Goal: Information Seeking & Learning: Learn about a topic

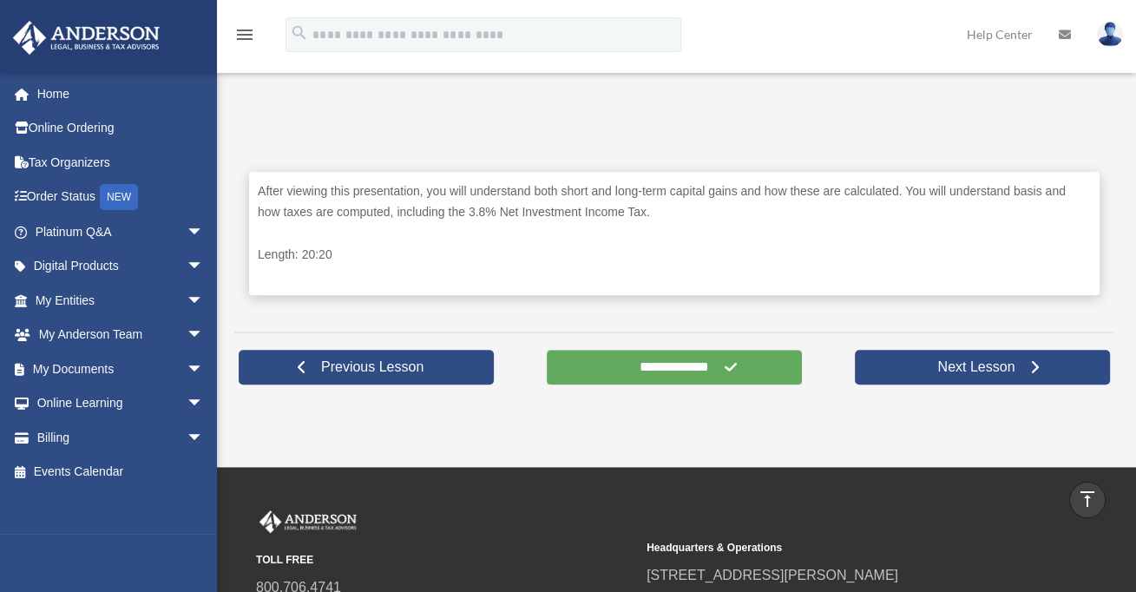
scroll to position [868, 0]
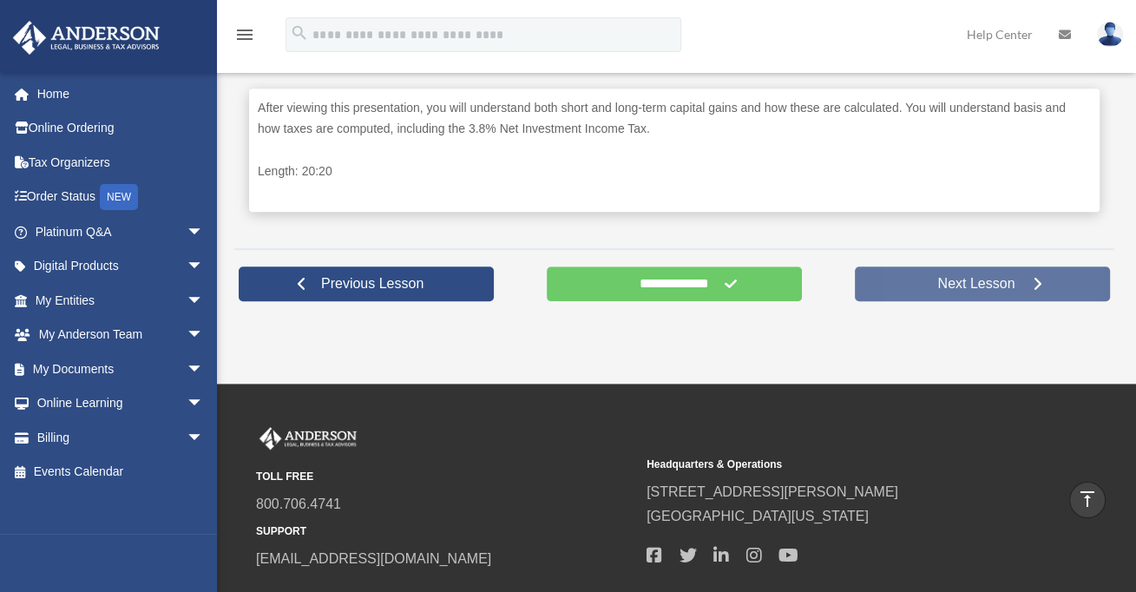
click at [991, 280] on span "Next Lesson" at bounding box center [976, 283] width 105 height 17
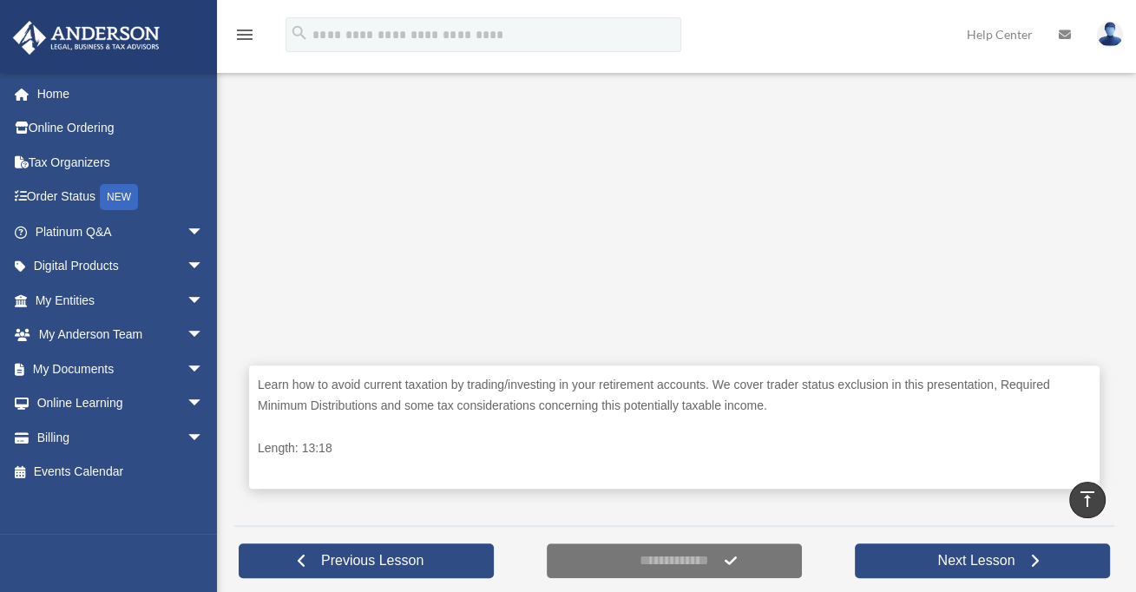
scroll to position [608, 0]
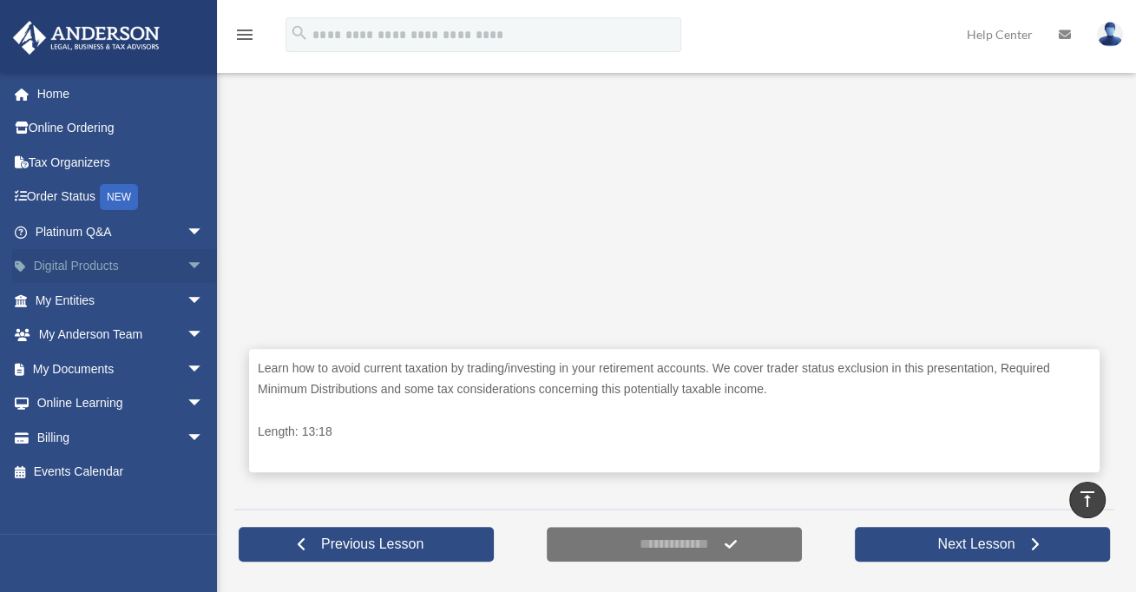
click at [187, 260] on span "arrow_drop_down" at bounding box center [204, 267] width 35 height 36
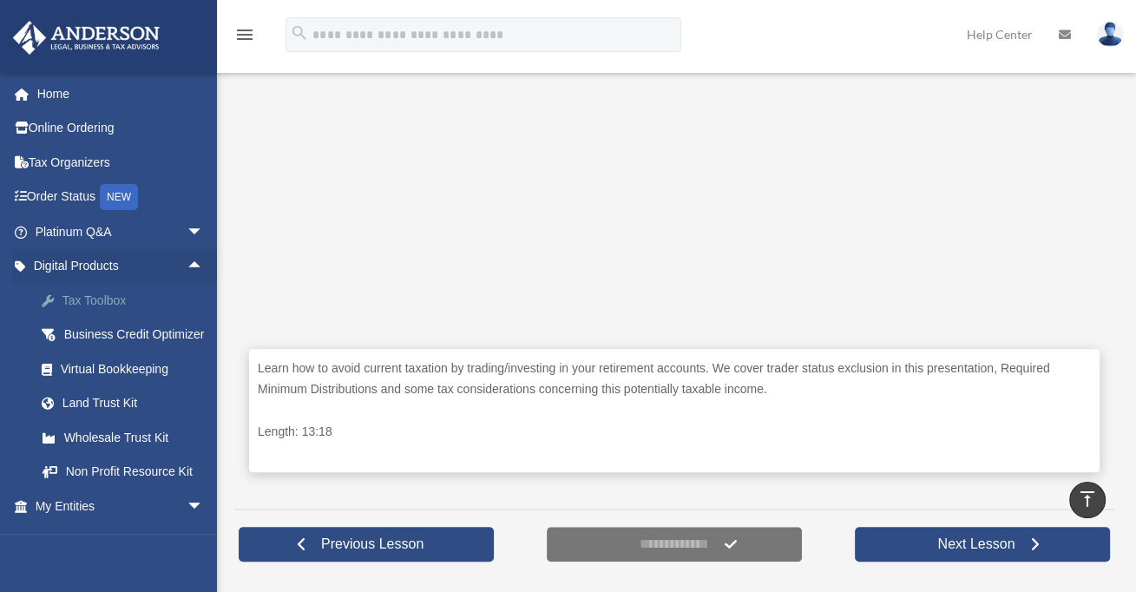
click at [117, 299] on div "Tax Toolbox" at bounding box center [135, 301] width 148 height 22
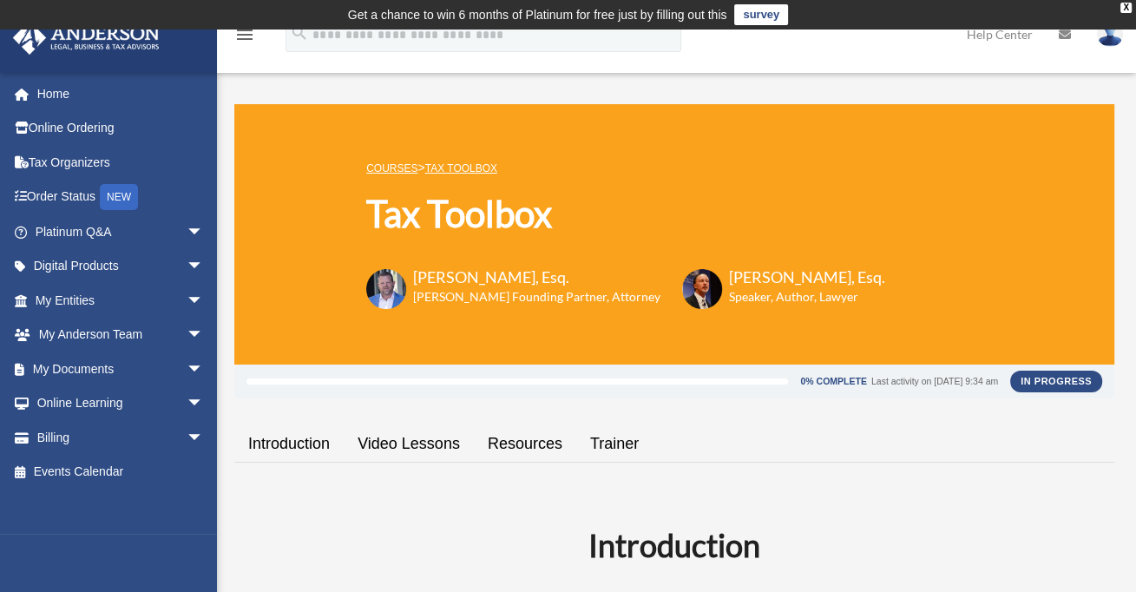
click at [413, 441] on link "Video Lessons" at bounding box center [409, 443] width 130 height 49
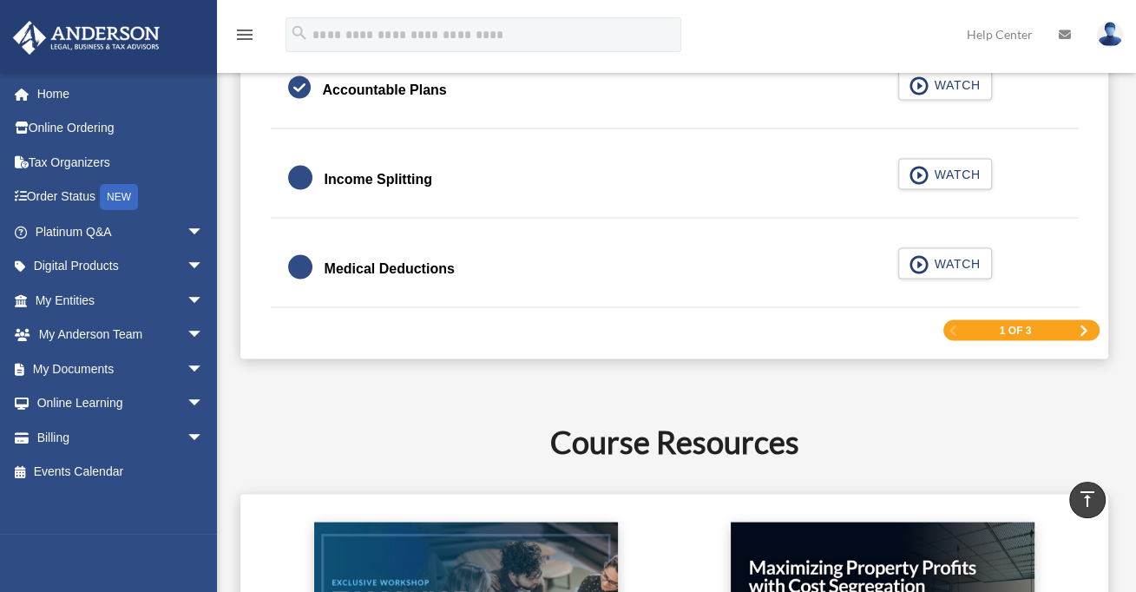
scroll to position [2840, 0]
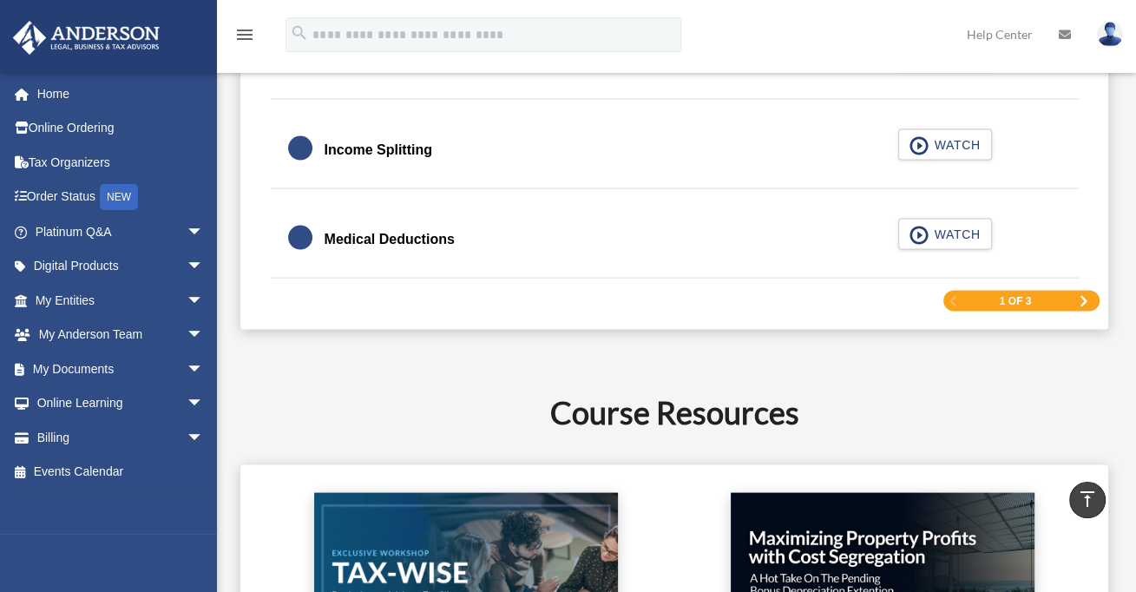
click at [1083, 296] on span "Next Page" at bounding box center [1084, 301] width 10 height 10
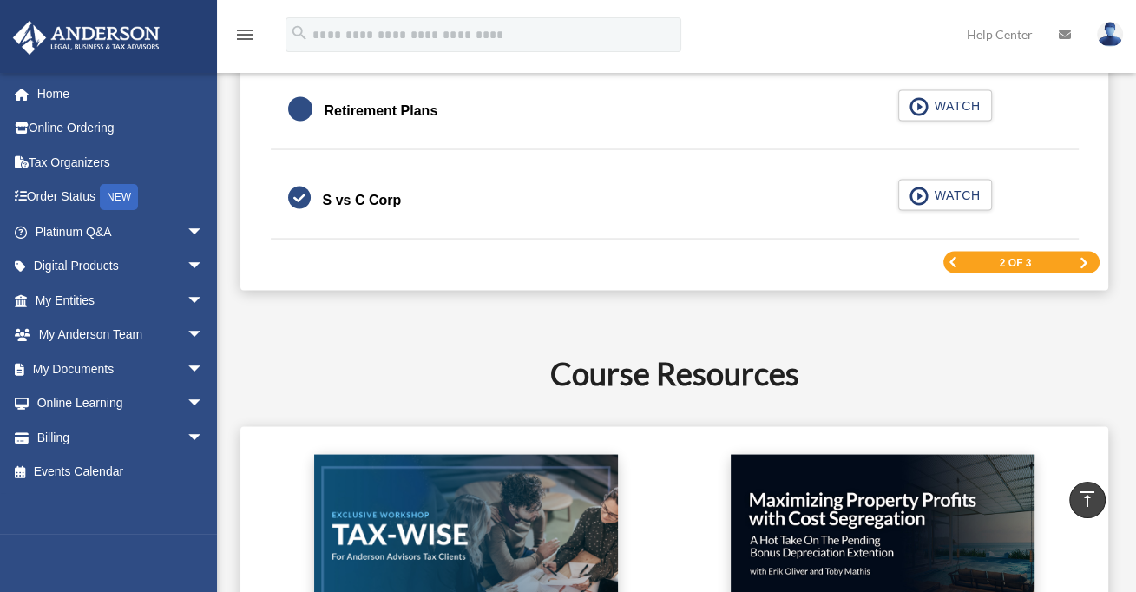
scroll to position [2844, 0]
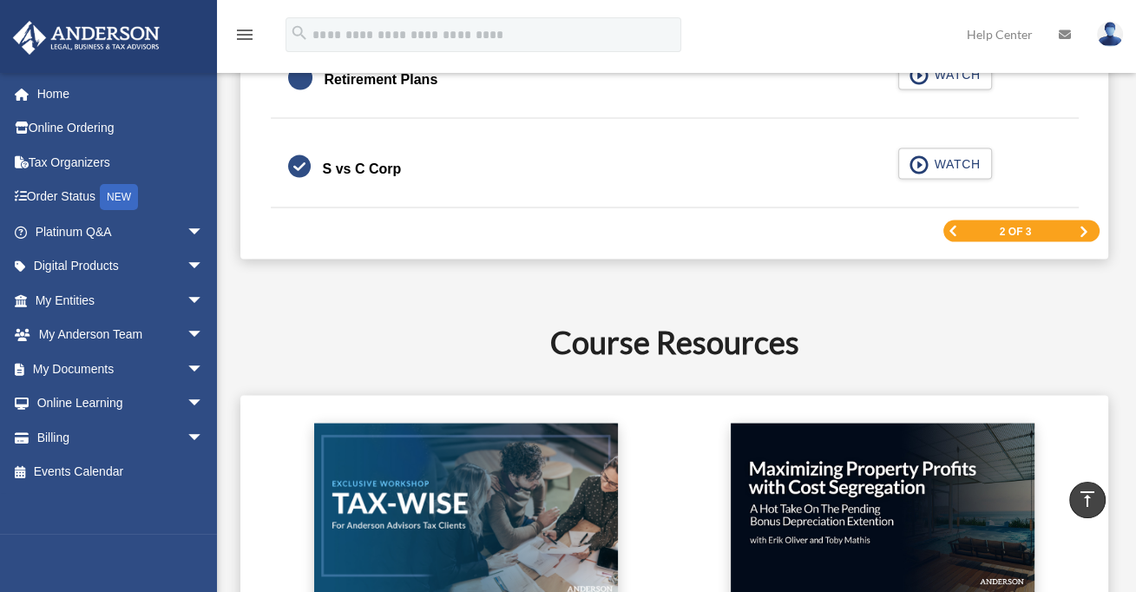
click at [1080, 227] on span "Next Page" at bounding box center [1084, 232] width 10 height 10
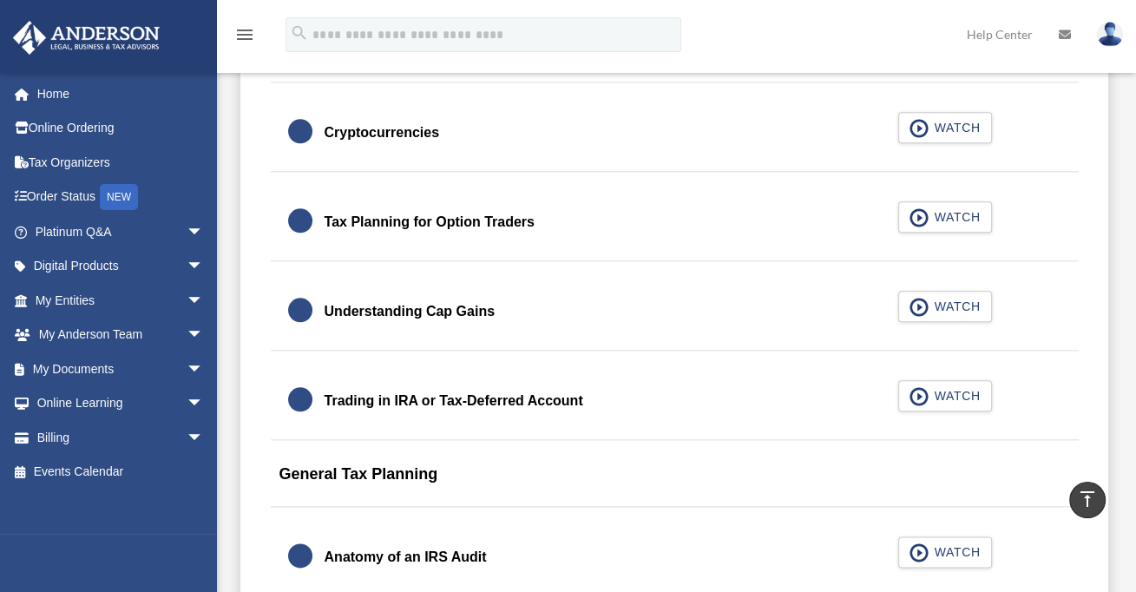
scroll to position [1715, 0]
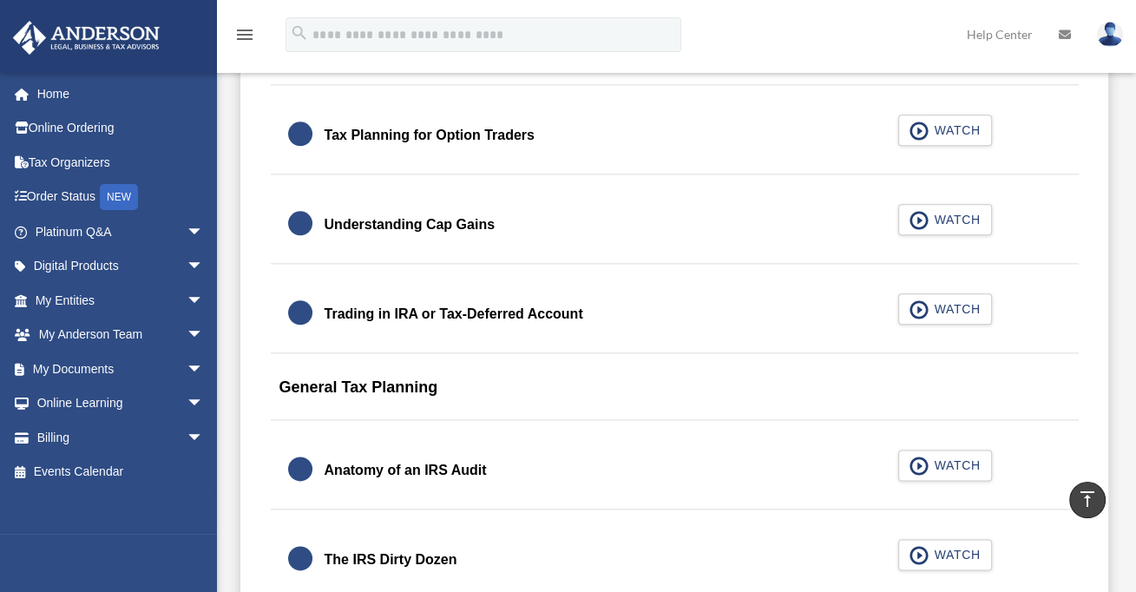
click at [398, 312] on div "Trading in IRA or Tax-Deferred Account" at bounding box center [454, 314] width 259 height 24
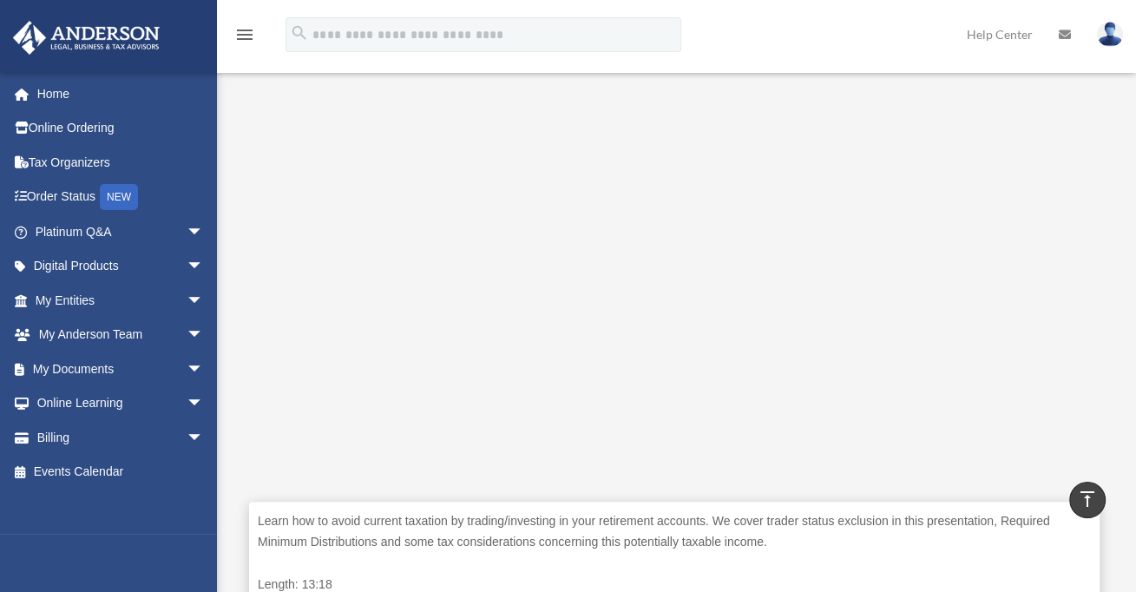
scroll to position [434, 0]
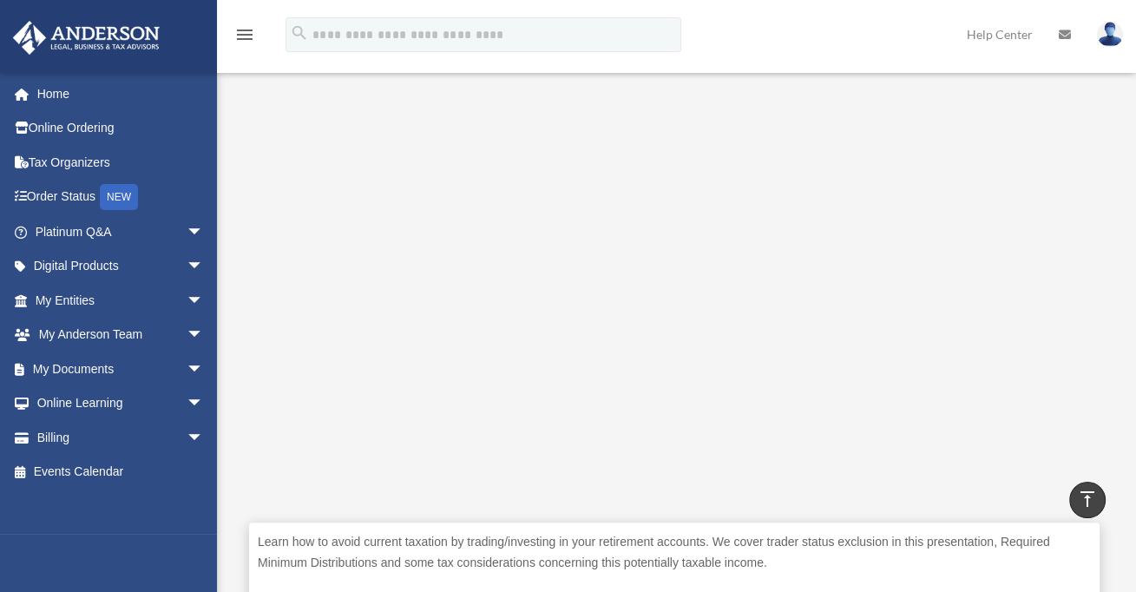
click at [839, 569] on p "Learn how to avoid current taxation by trading/investing in your retirement acc…" at bounding box center [674, 552] width 833 height 43
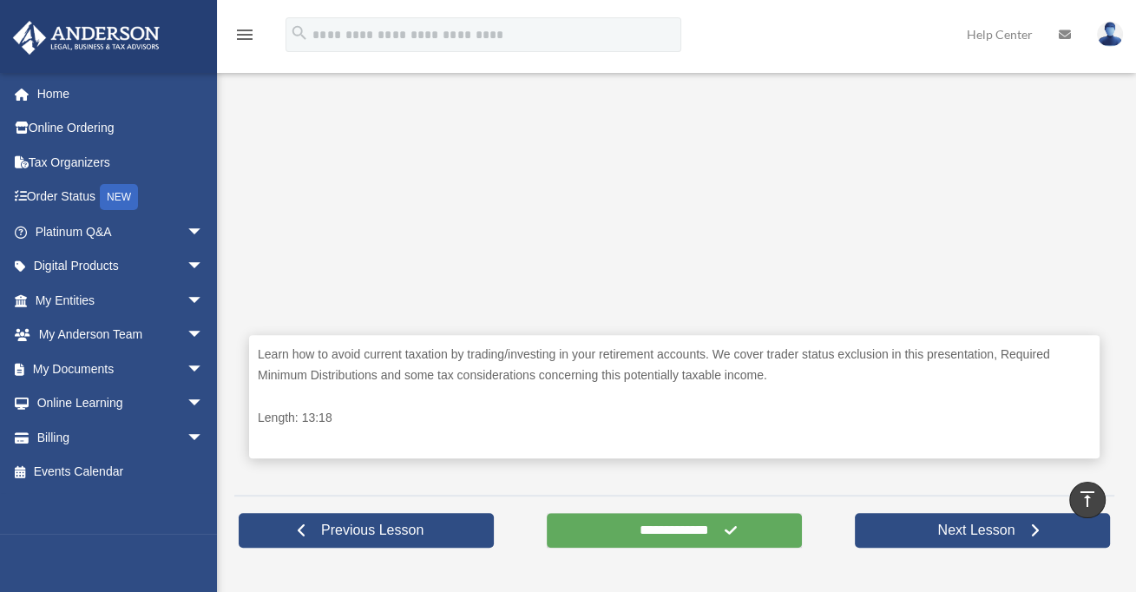
scroll to position [694, 0]
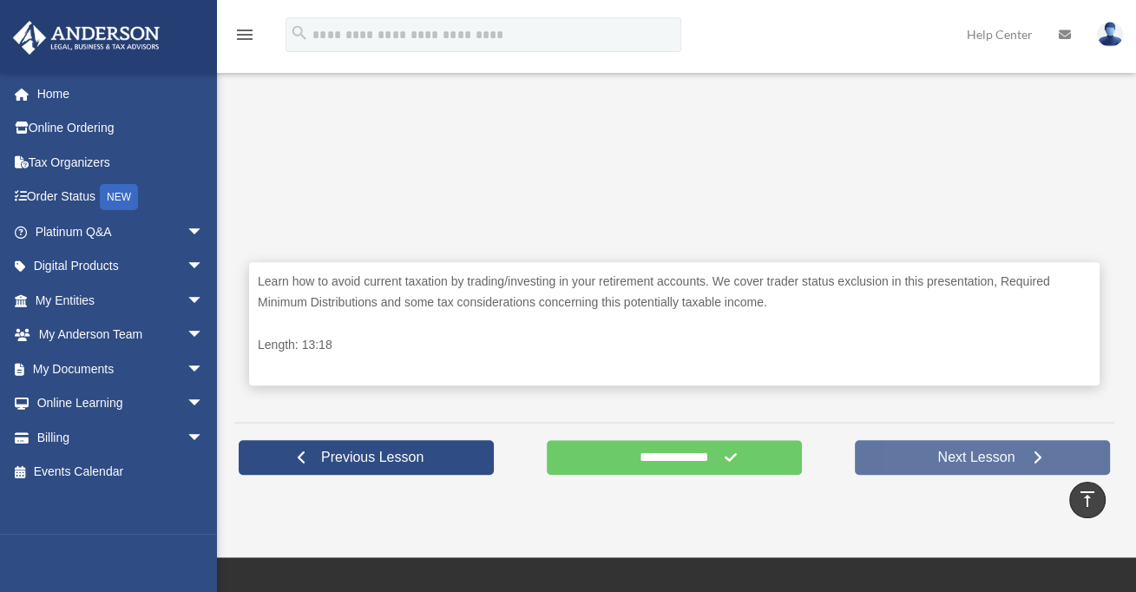
click at [936, 452] on span "Next Lesson" at bounding box center [976, 457] width 105 height 17
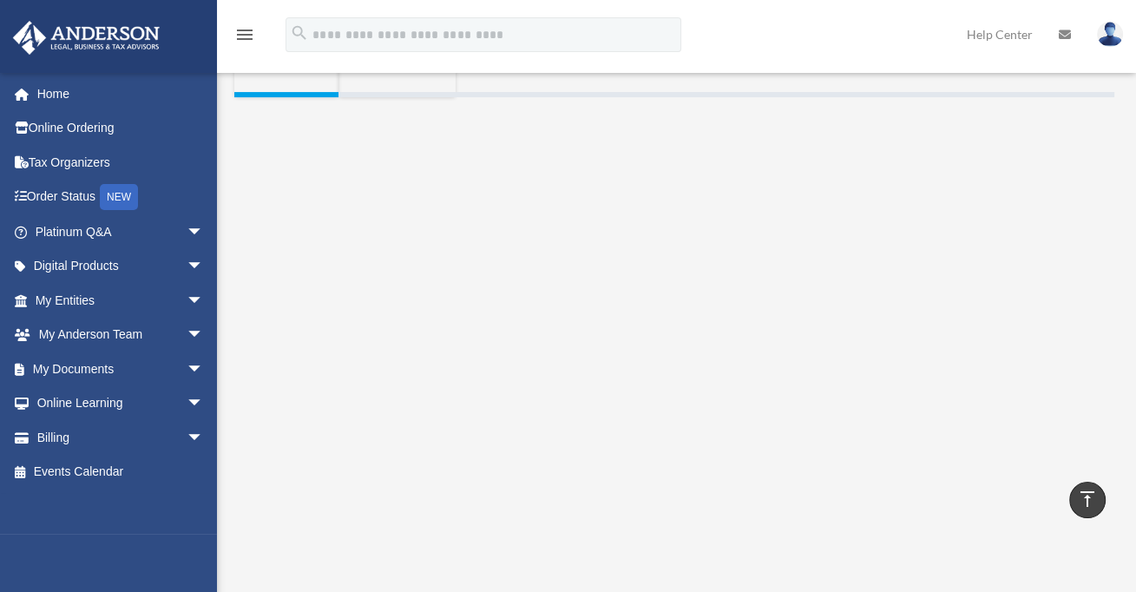
scroll to position [434, 0]
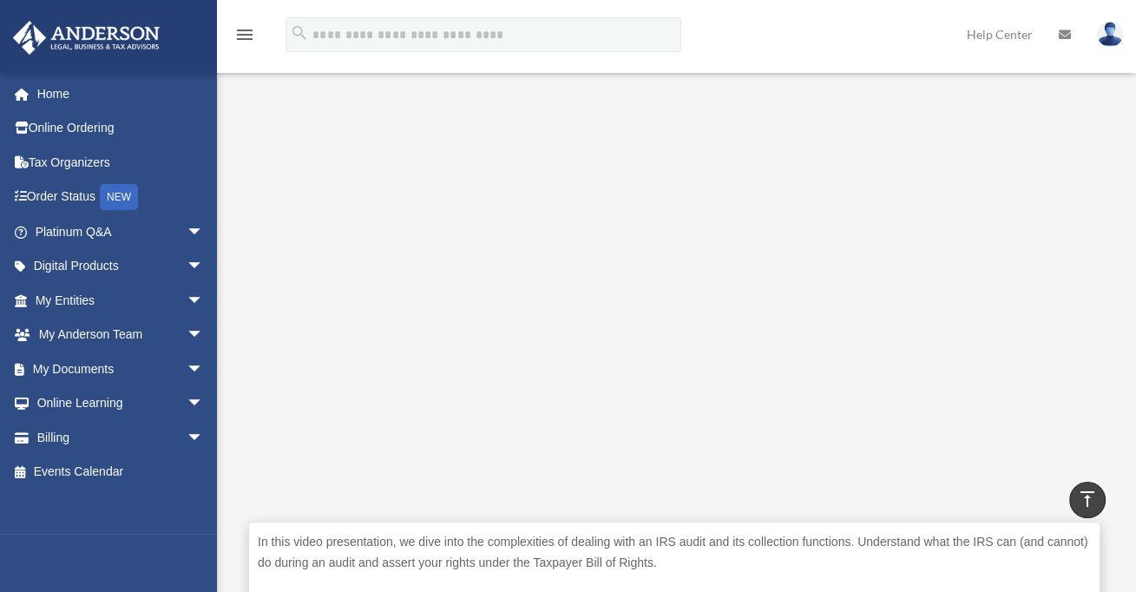
click at [813, 3] on div "menu search Site Menu add [PERSON_NAME][EMAIL_ADDRESS][DOMAIN_NAME] My Profile …" at bounding box center [568, 36] width 1136 height 72
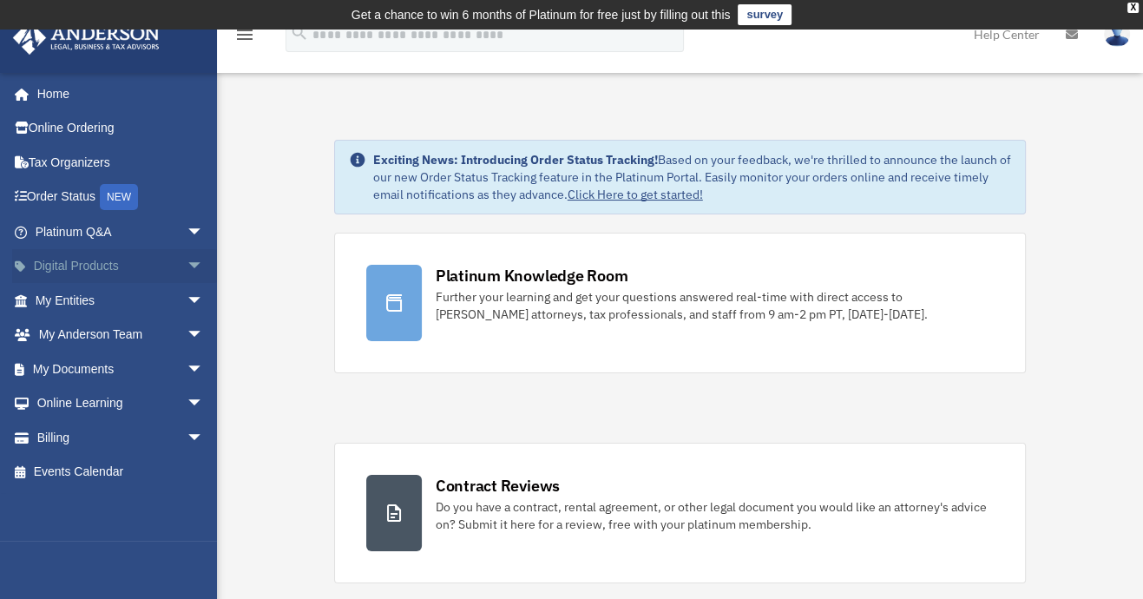
click at [196, 260] on span "arrow_drop_down" at bounding box center [204, 267] width 35 height 36
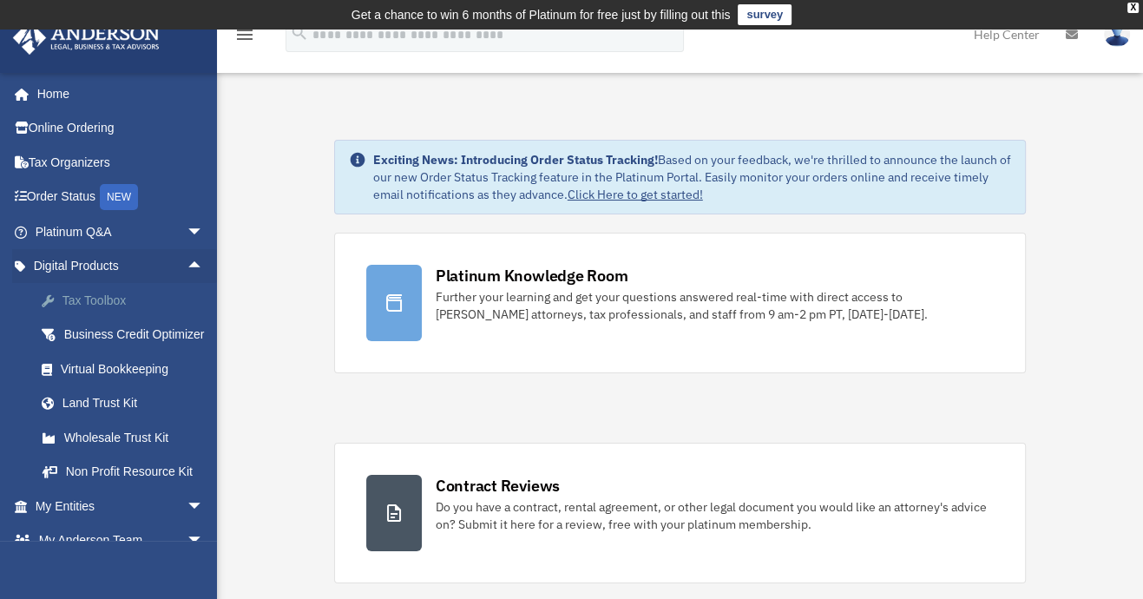
click at [106, 299] on div "Tax Toolbox" at bounding box center [135, 301] width 148 height 22
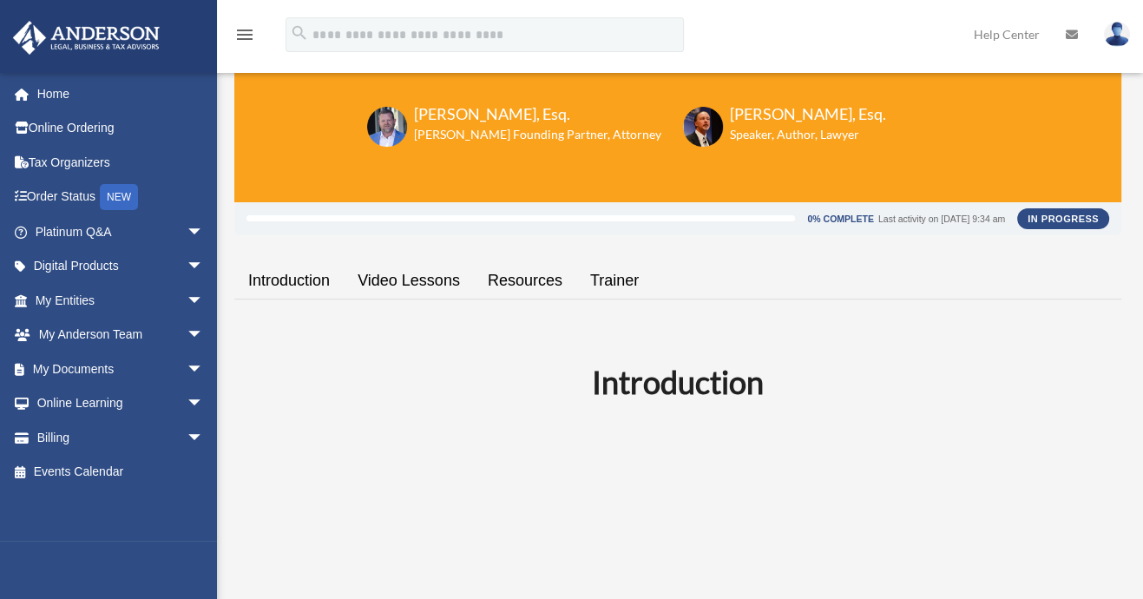
scroll to position [174, 0]
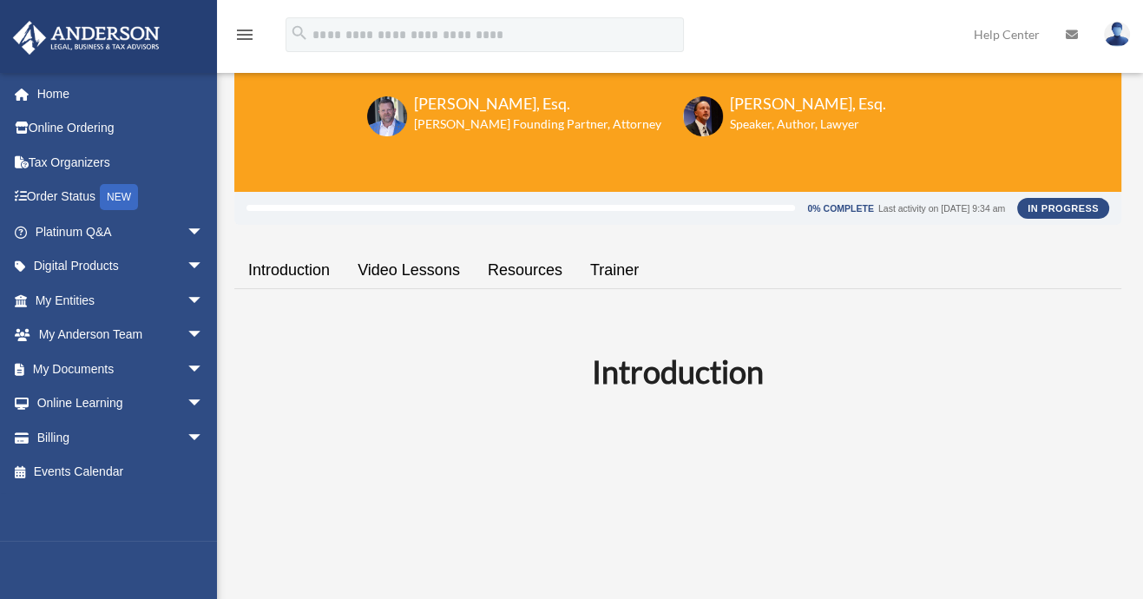
click at [430, 267] on link "Video Lessons" at bounding box center [409, 270] width 130 height 49
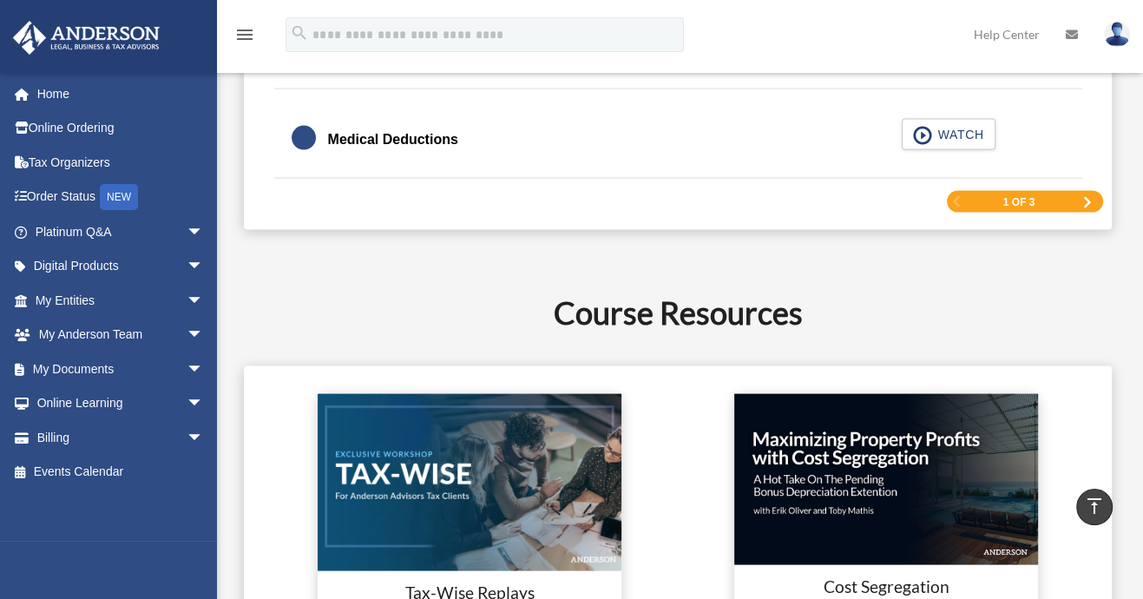
scroll to position [2928, 0]
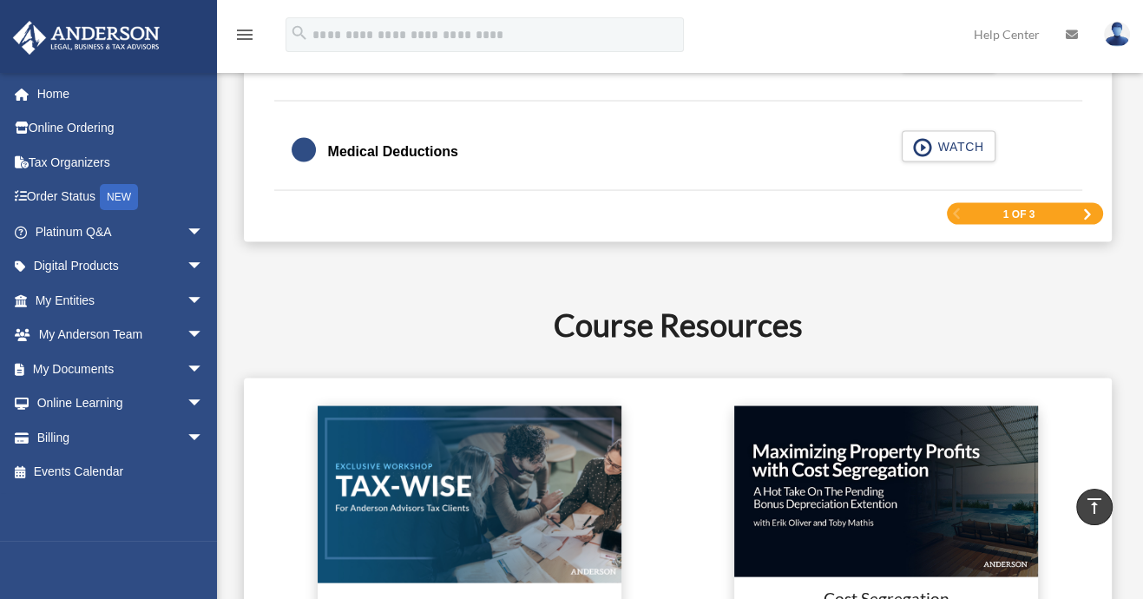
click at [1083, 209] on span "Next Page" at bounding box center [1088, 214] width 10 height 10
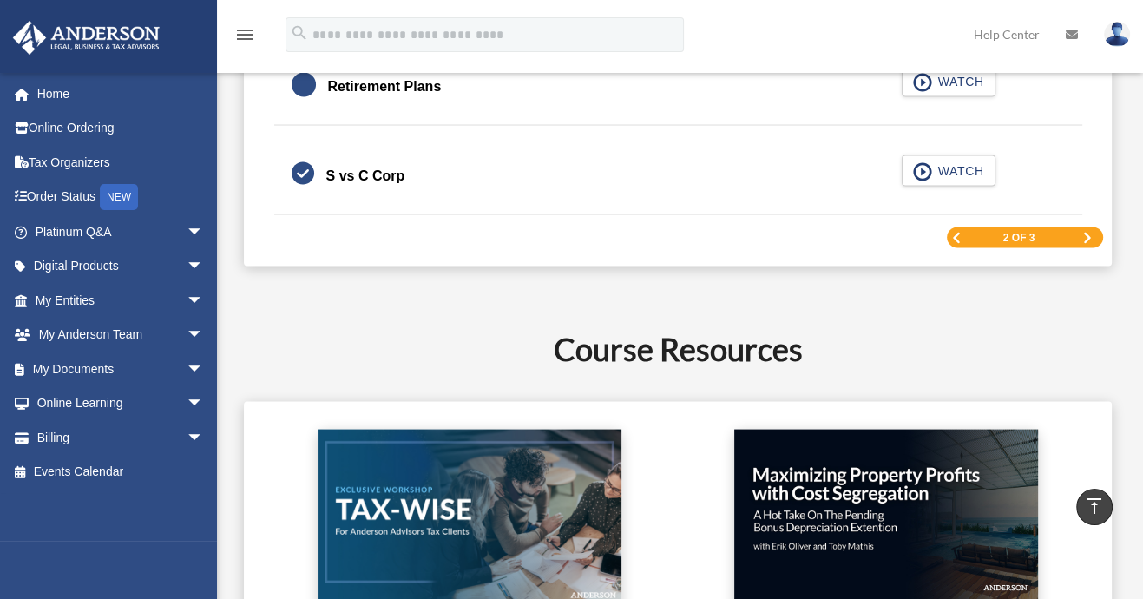
scroll to position [2844, 0]
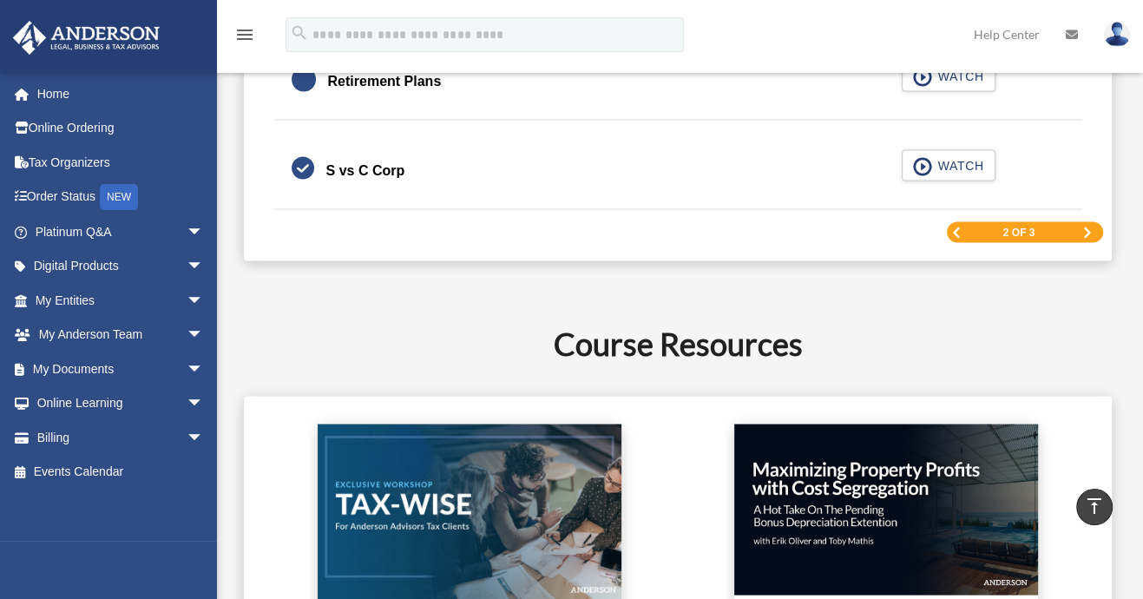
click at [1087, 227] on span "Next Page" at bounding box center [1088, 232] width 10 height 10
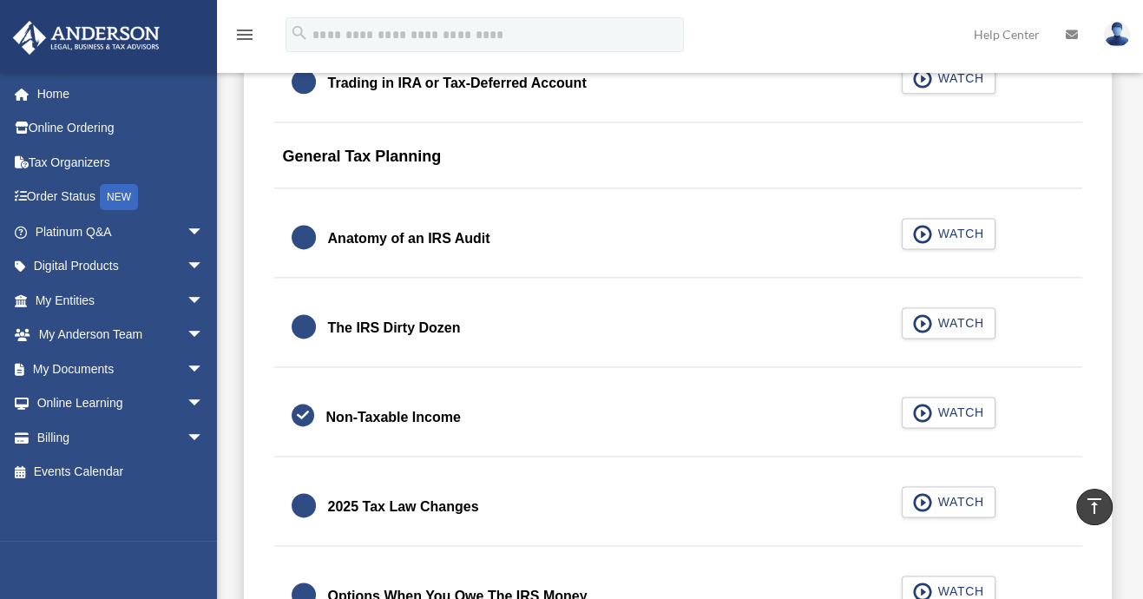
scroll to position [1976, 0]
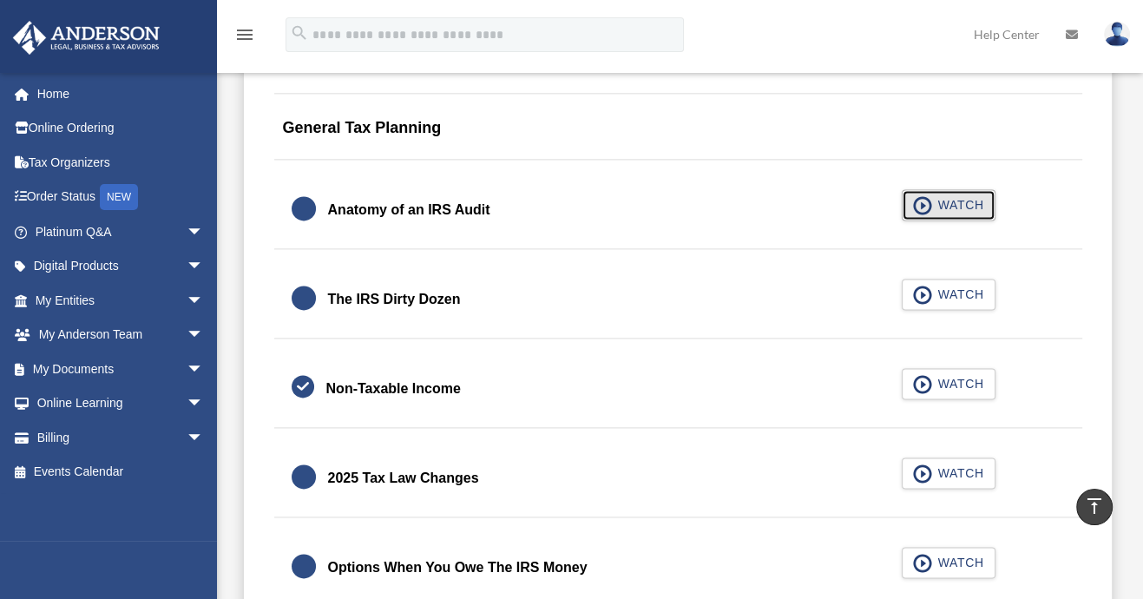
click at [954, 197] on span "WATCH" at bounding box center [957, 204] width 51 height 17
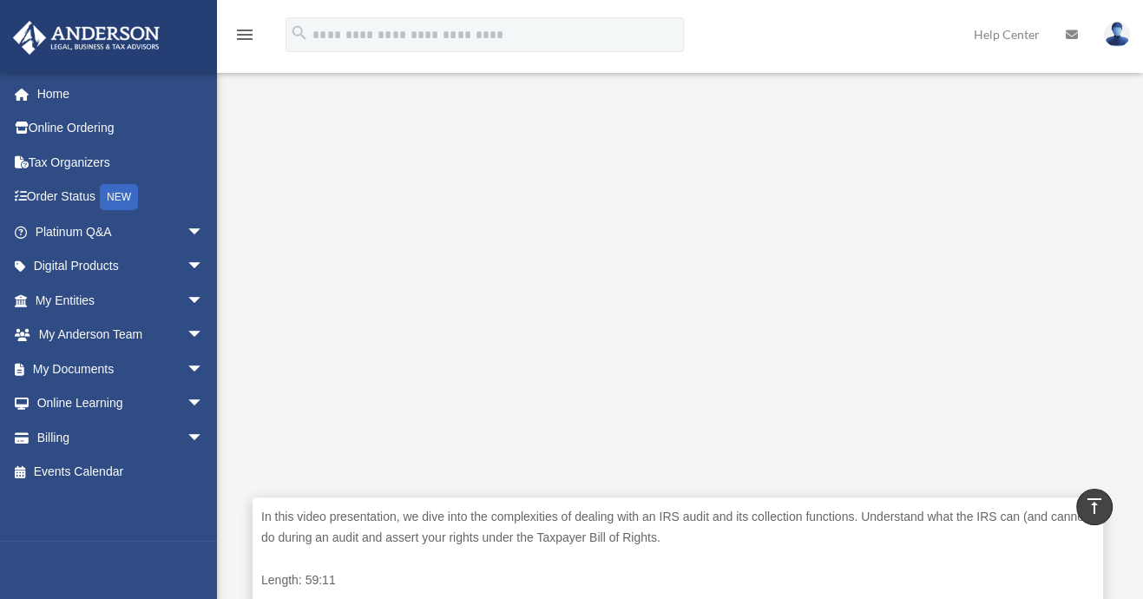
scroll to position [462, 0]
click at [848, 520] on p "In this video presentation, we dive into the complexities of dealing with an IR…" at bounding box center [677, 525] width 833 height 43
